Goal: Task Accomplishment & Management: Use online tool/utility

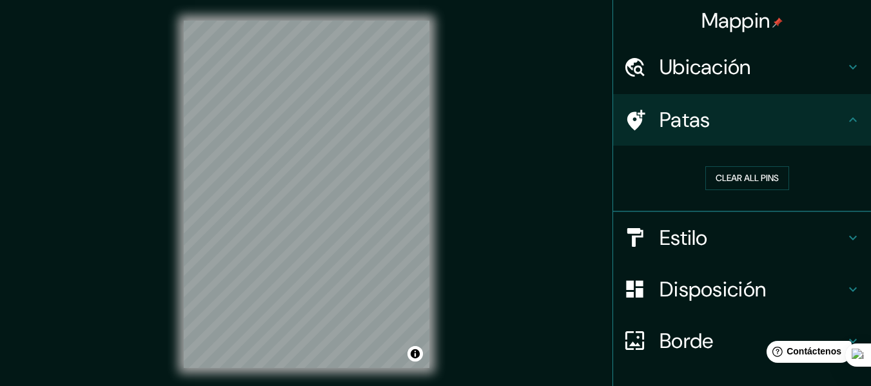
scroll to position [79, 0]
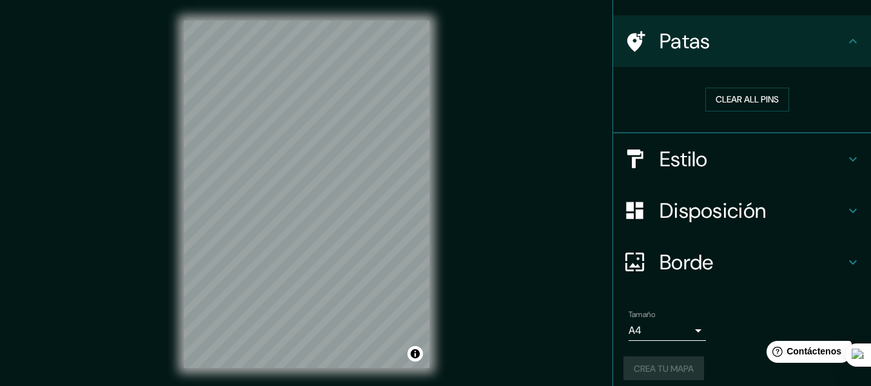
click at [671, 364] on div "Crea tu mapa" at bounding box center [742, 369] width 237 height 25
click at [671, 364] on font "Crea tu mapa" at bounding box center [664, 369] width 60 height 12
click at [487, 242] on div "Mappin Ubicación [GEOGRAPHIC_DATA], [GEOGRAPHIC_DATA] Patas Clear all pins Esti…" at bounding box center [435, 204] width 871 height 409
click at [673, 366] on font "Crea tu mapa" at bounding box center [664, 369] width 60 height 12
click at [640, 364] on div "Crea tu mapa" at bounding box center [742, 369] width 237 height 25
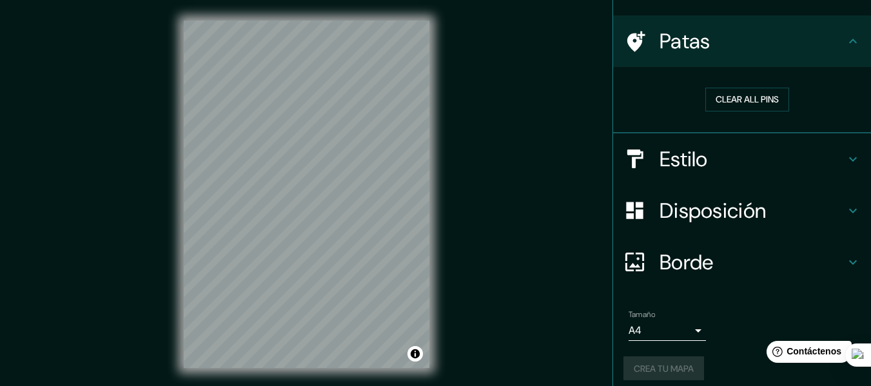
click at [660, 375] on div "Crea tu mapa" at bounding box center [742, 369] width 237 height 25
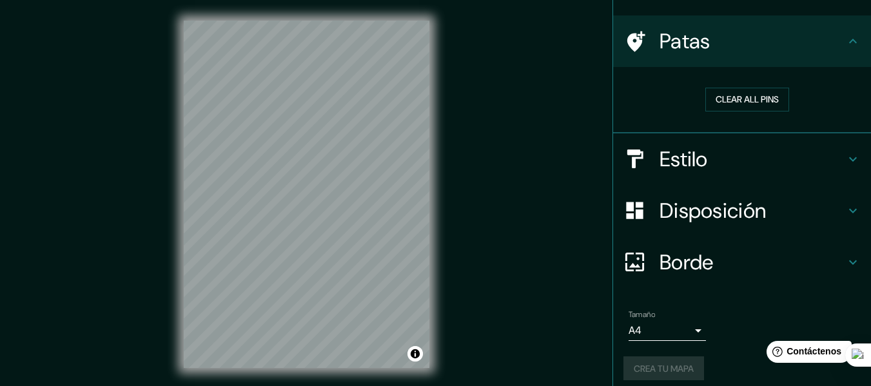
click at [660, 375] on div "Crea tu mapa" at bounding box center [742, 369] width 237 height 25
click at [667, 367] on font "Crea tu mapa" at bounding box center [664, 369] width 60 height 12
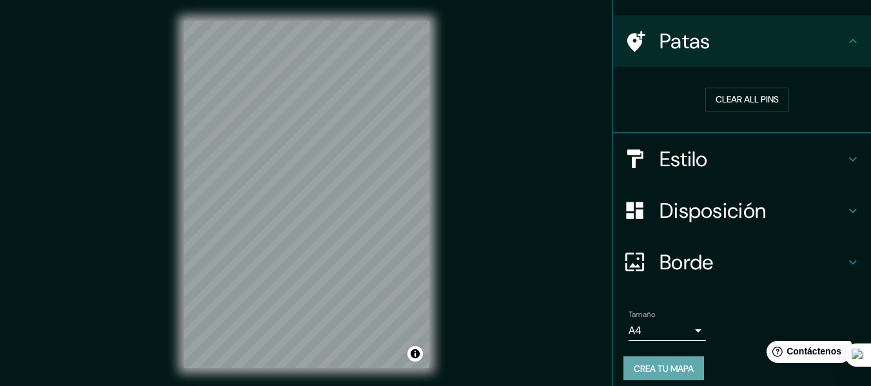
click at [652, 373] on font "Crea tu mapa" at bounding box center [664, 369] width 60 height 12
